Goal: Information Seeking & Learning: Learn about a topic

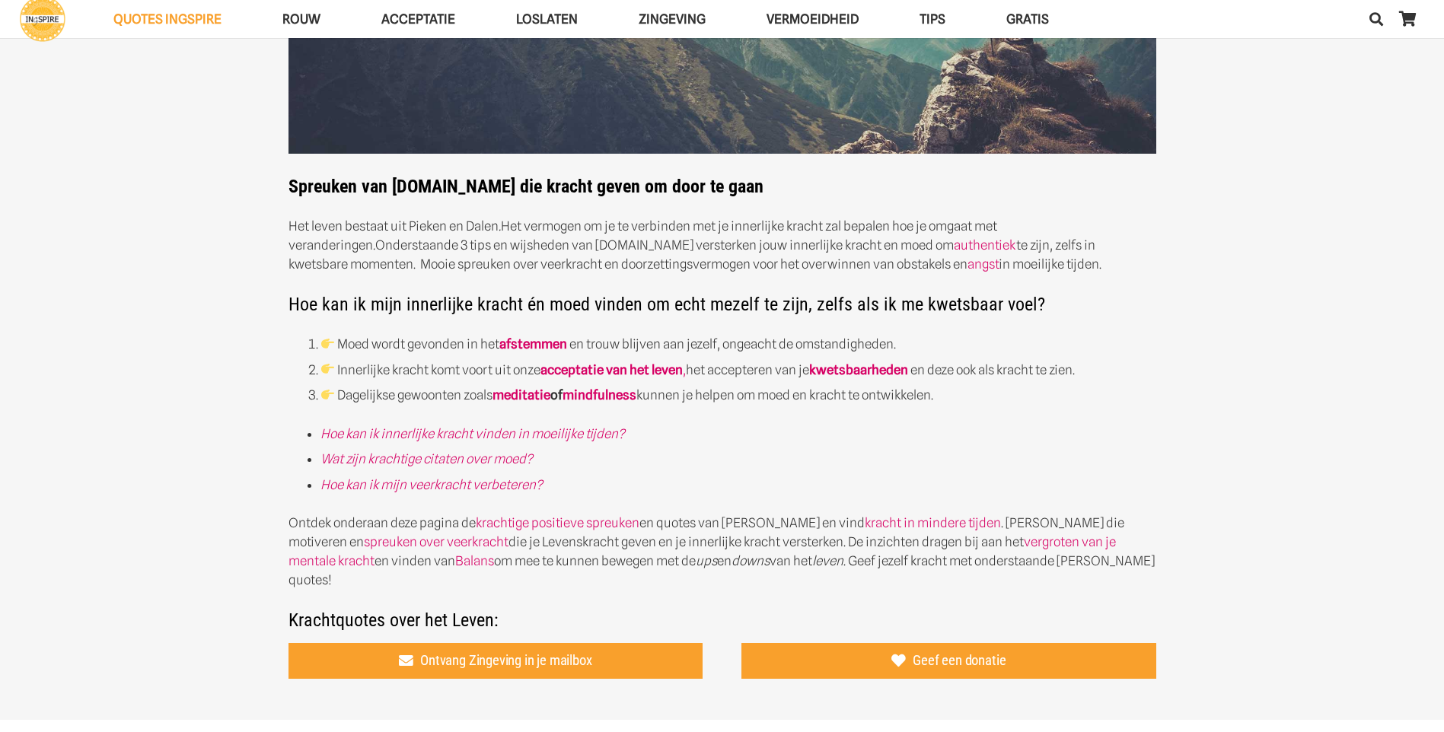
scroll to position [305, 0]
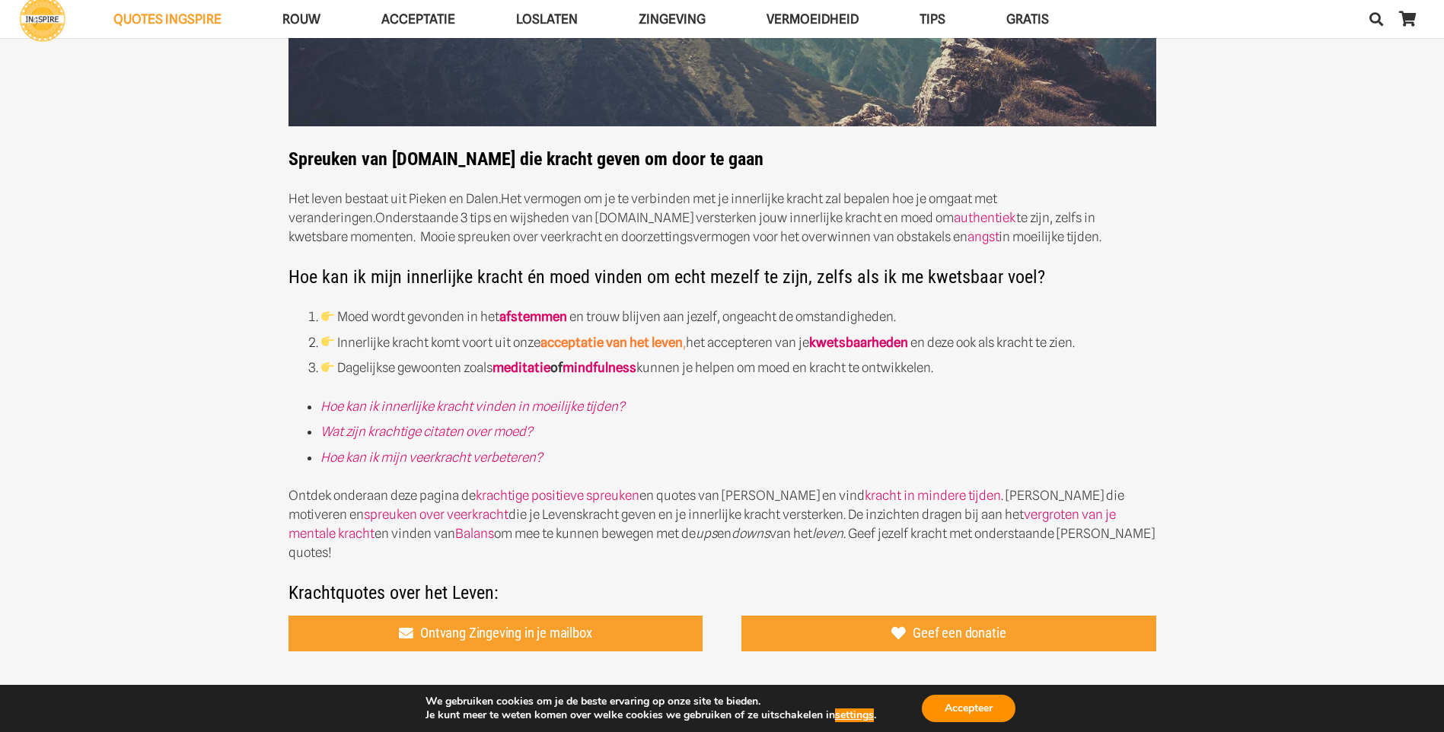
click at [594, 343] on strong "acceptatie van het leven" at bounding box center [612, 342] width 142 height 15
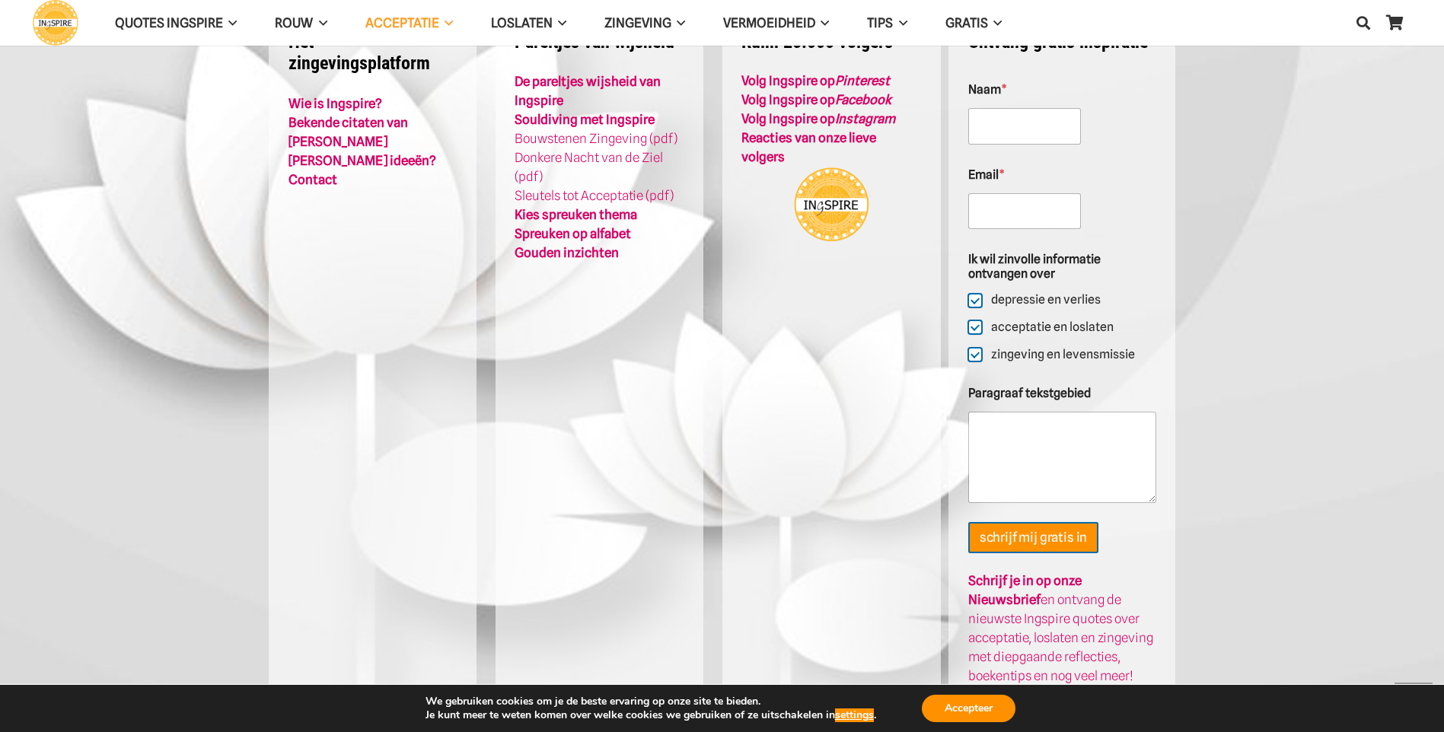
scroll to position [2968, 0]
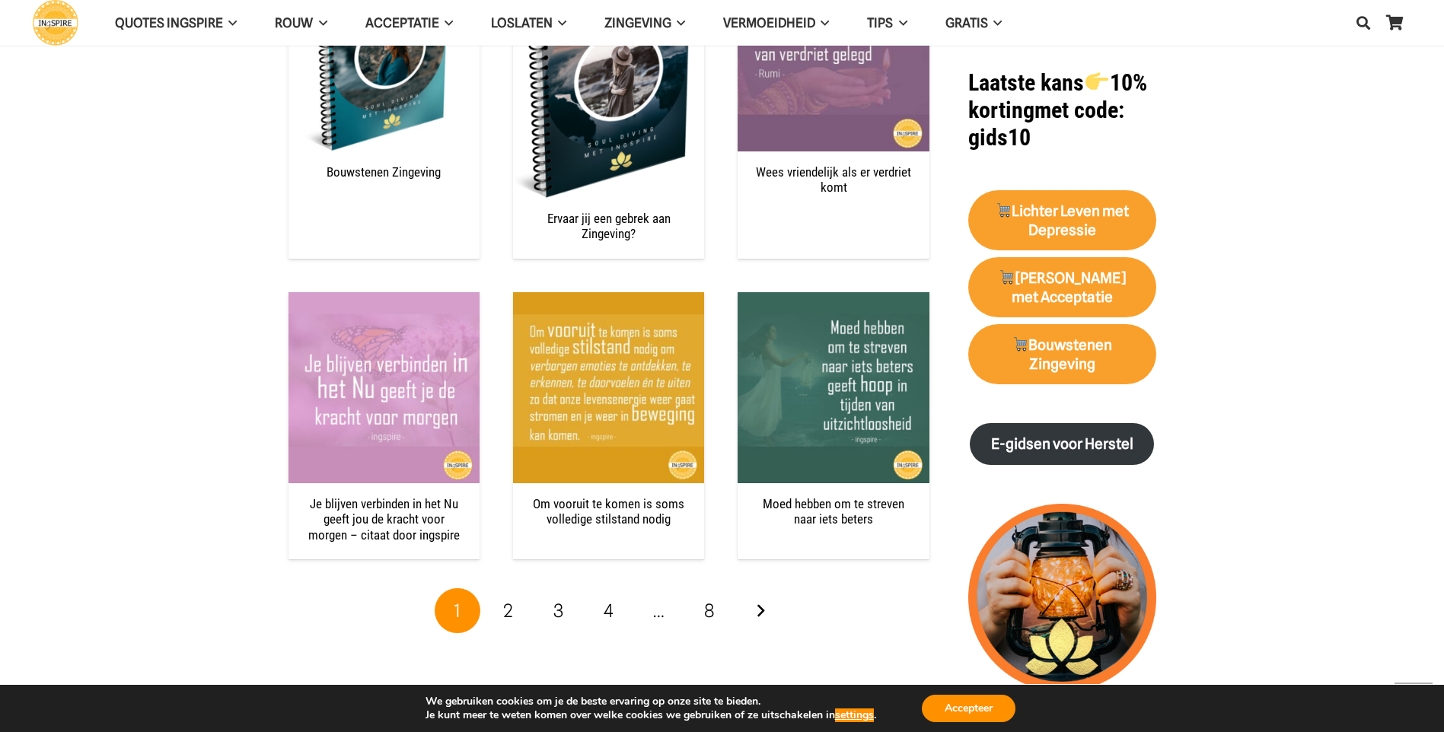
scroll to position [1903, 0]
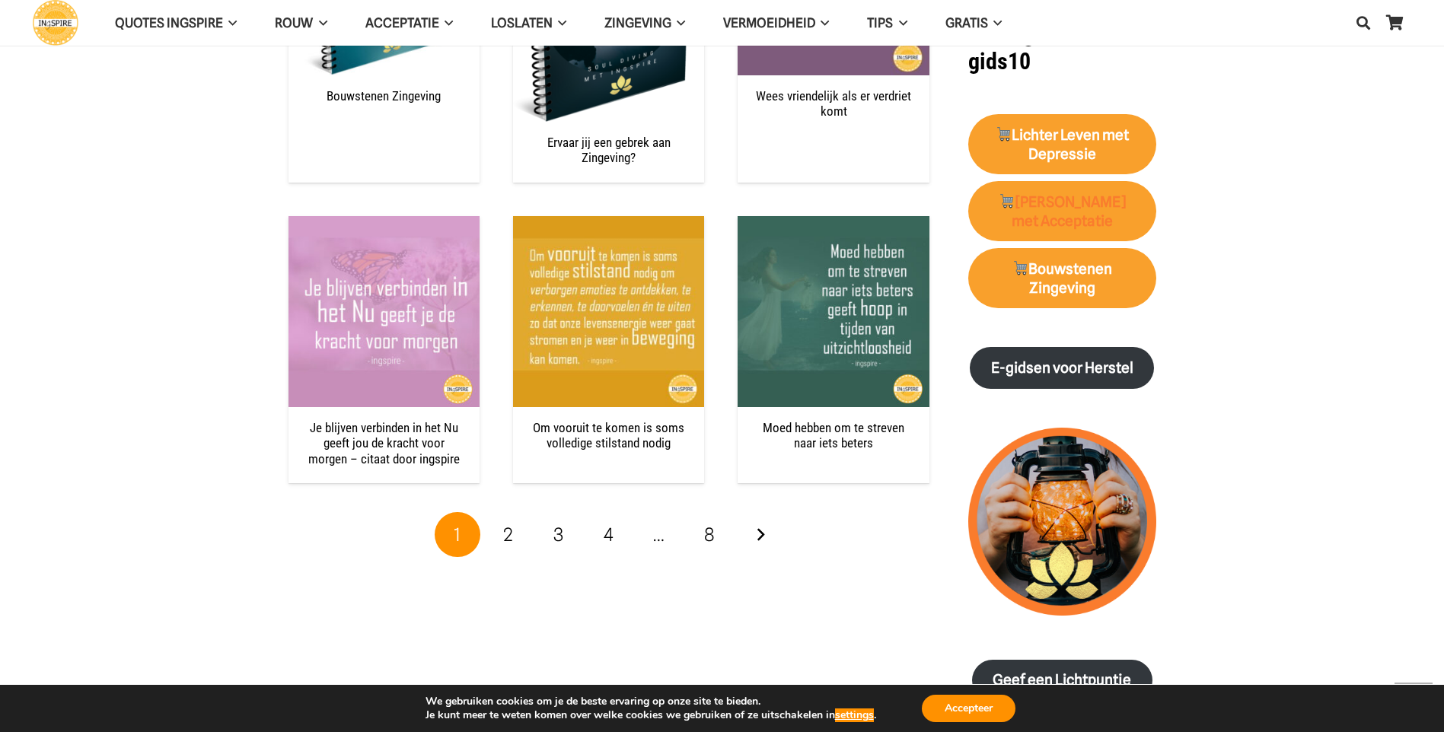
click at [1051, 206] on link "[PERSON_NAME] met Acceptatie" at bounding box center [1062, 211] width 188 height 61
